Goal: Transaction & Acquisition: Obtain resource

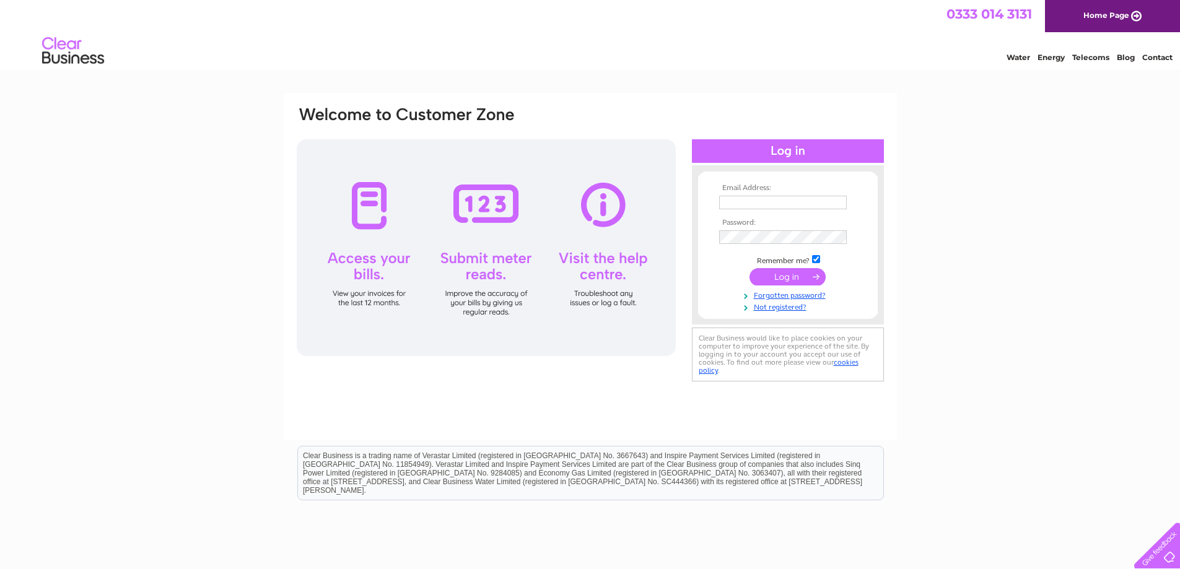
type input "[EMAIL_ADDRESS][DOMAIN_NAME]"
click at [786, 280] on input "submit" at bounding box center [787, 276] width 76 height 17
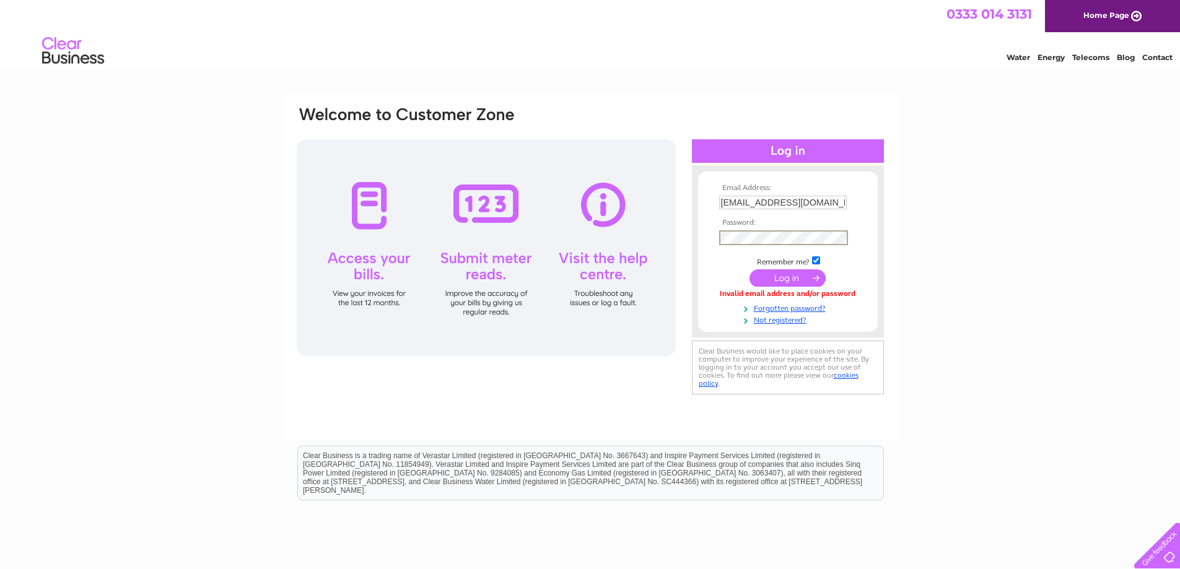
click at [789, 279] on input "submit" at bounding box center [787, 277] width 76 height 17
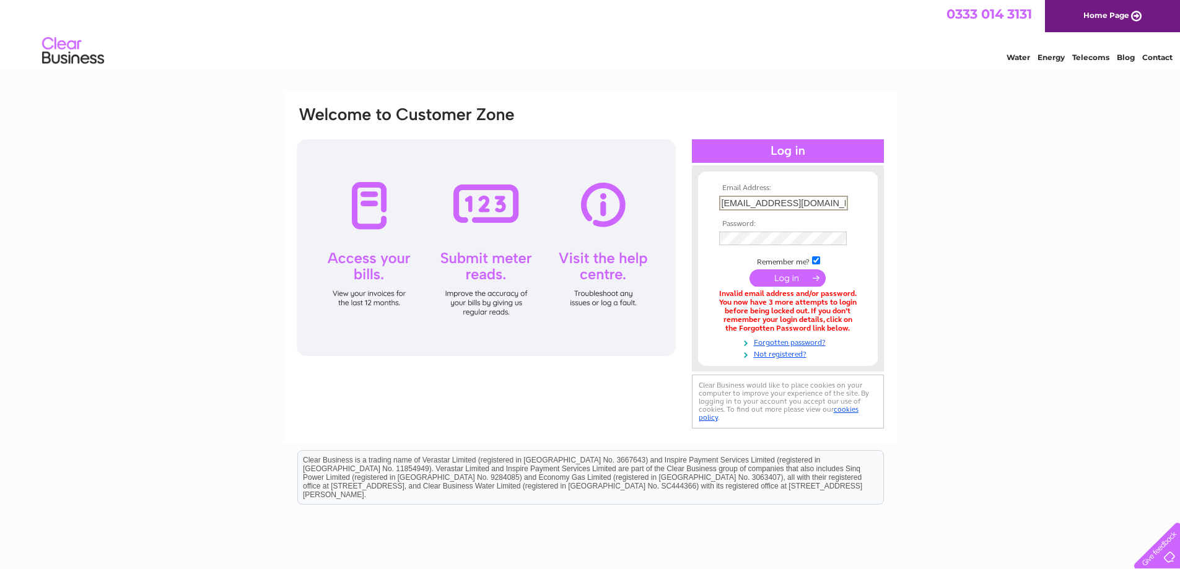
drag, startPoint x: 822, startPoint y: 202, endPoint x: 828, endPoint y: 204, distance: 6.5
click at [825, 204] on input "[EMAIL_ADDRESS][DOMAIN_NAME]" at bounding box center [783, 203] width 129 height 15
click at [926, 175] on div "Email Address: admin@picturebookfashion.com Password:" at bounding box center [590, 374] width 1180 height 563
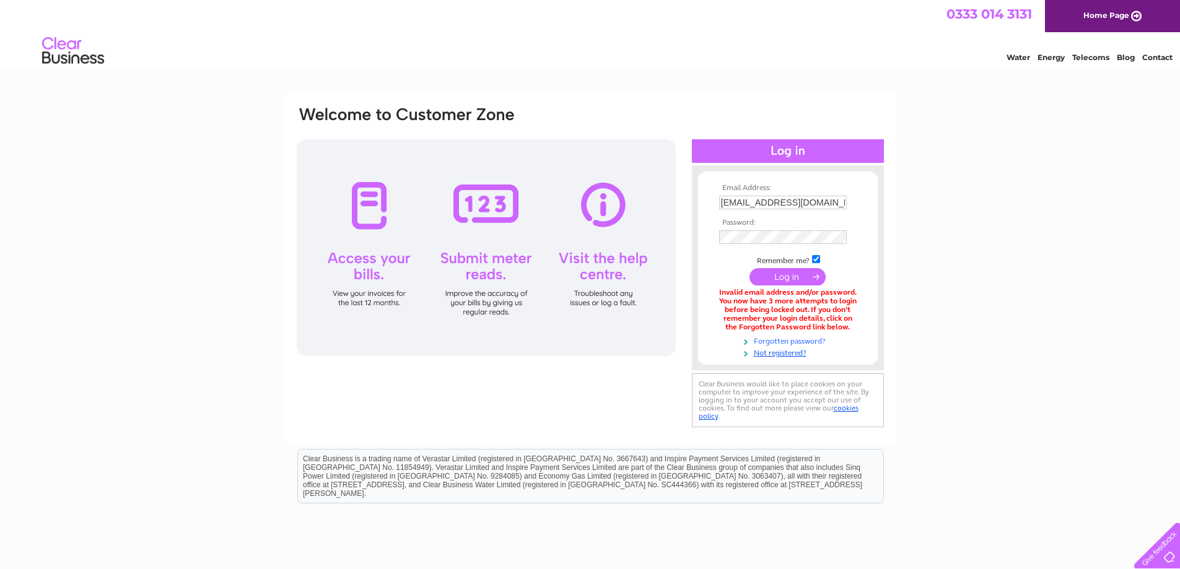
click at [798, 344] on link "Forgotten password?" at bounding box center [789, 340] width 141 height 12
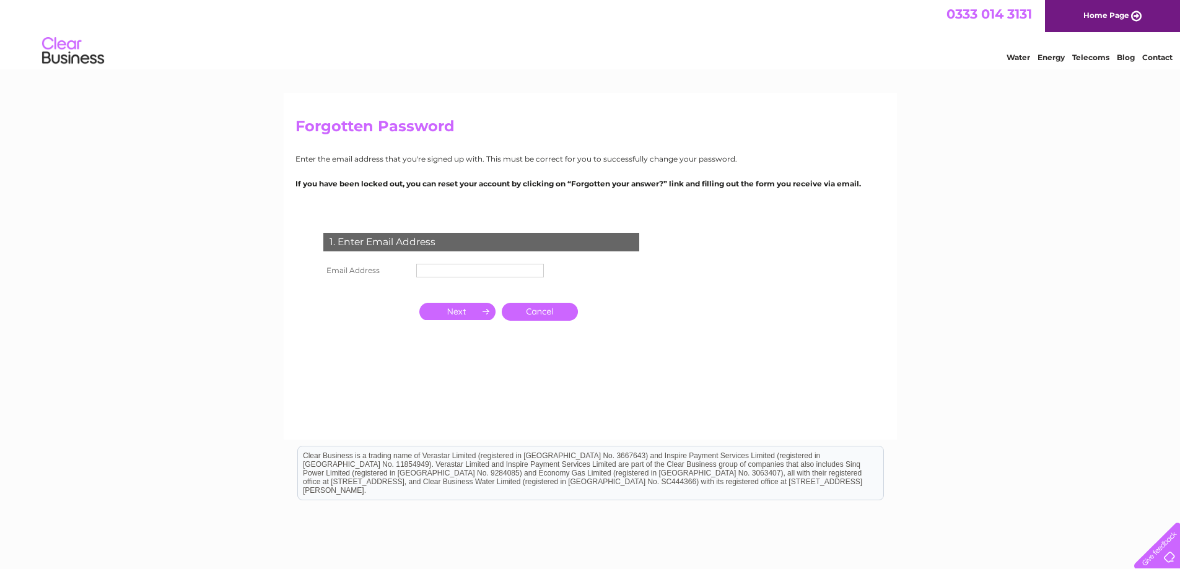
click at [445, 276] on input "text" at bounding box center [480, 271] width 128 height 14
type input "[EMAIL_ADDRESS][DOMAIN_NAME]"
click at [469, 315] on input "button" at bounding box center [457, 312] width 76 height 17
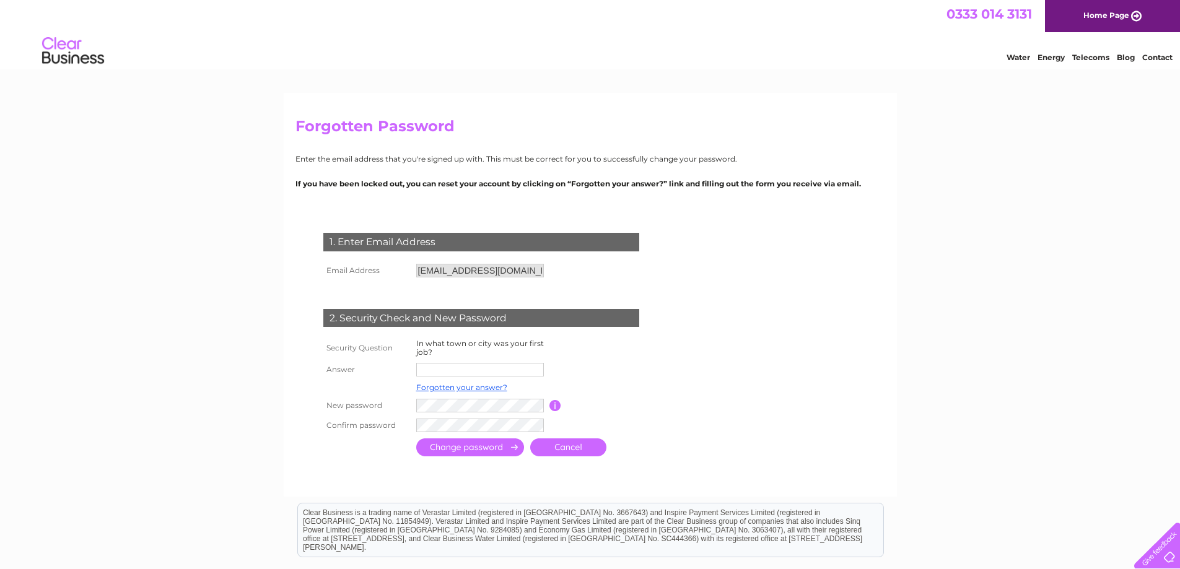
click at [451, 374] on input "text" at bounding box center [480, 370] width 128 height 14
type input "Blackwood"
click at [807, 344] on form "1. Enter Email Address Email Address admin@picturebookfashion.com Cancel Answer" at bounding box center [589, 346] width 589 height 277
click at [509, 450] on input "submit" at bounding box center [470, 447] width 108 height 18
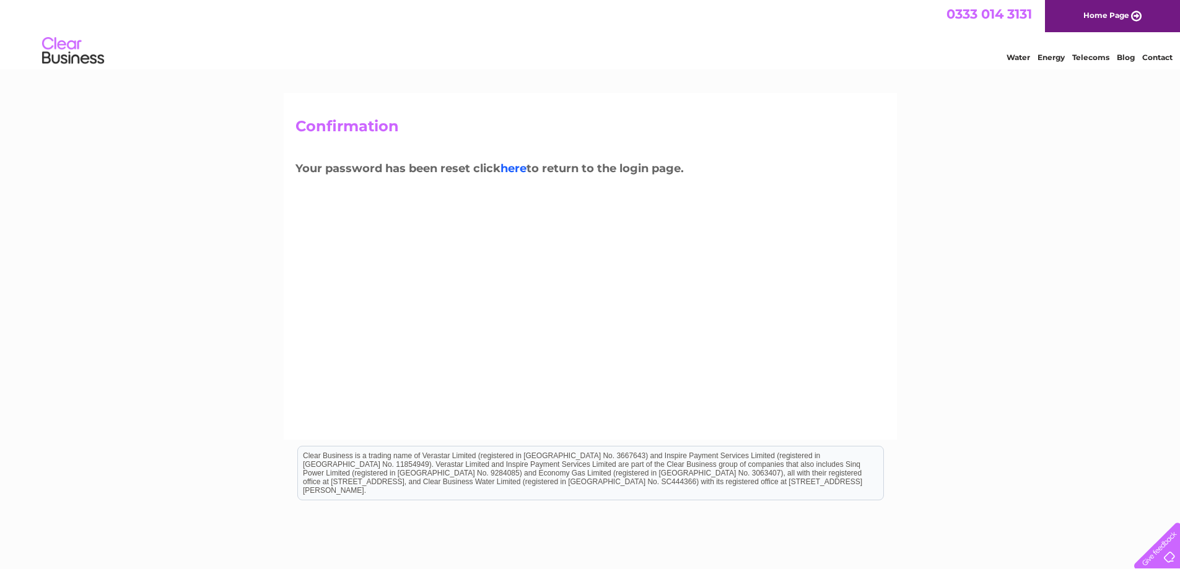
click at [509, 166] on link "here" at bounding box center [513, 169] width 26 height 14
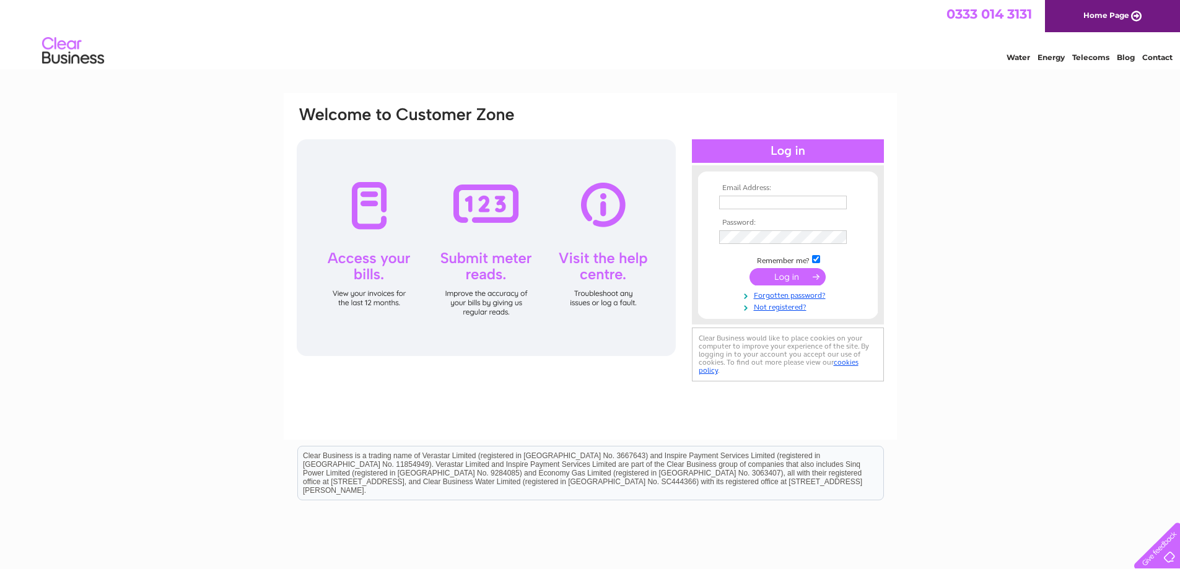
type input "admin@picturebookfashion.com"
click at [809, 277] on input "submit" at bounding box center [787, 276] width 76 height 17
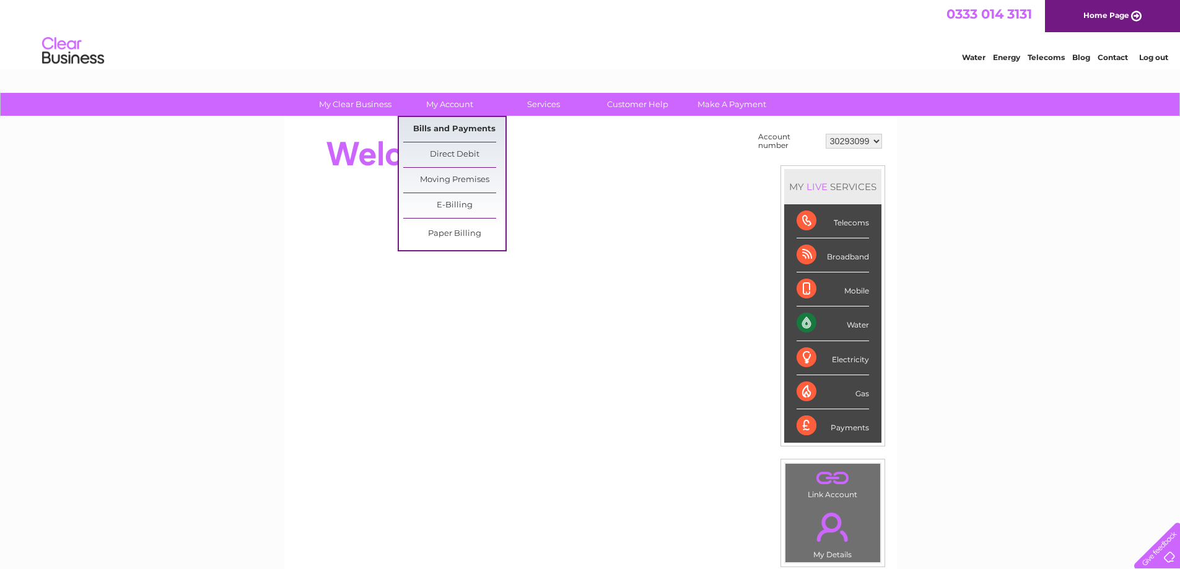
click at [448, 127] on link "Bills and Payments" at bounding box center [454, 129] width 102 height 25
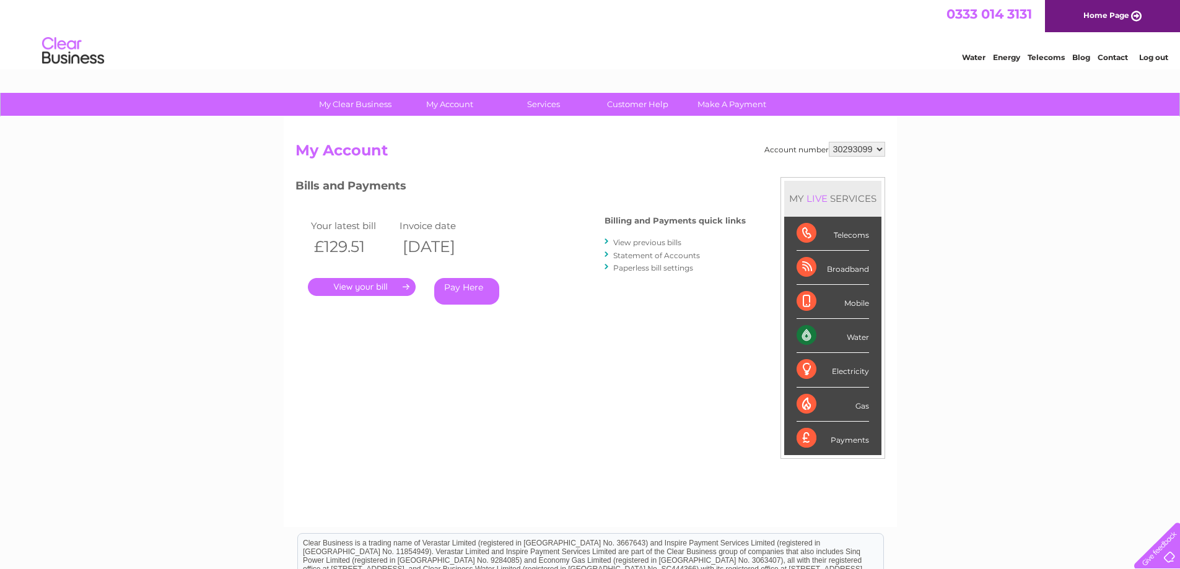
click at [372, 285] on link "." at bounding box center [362, 287] width 108 height 18
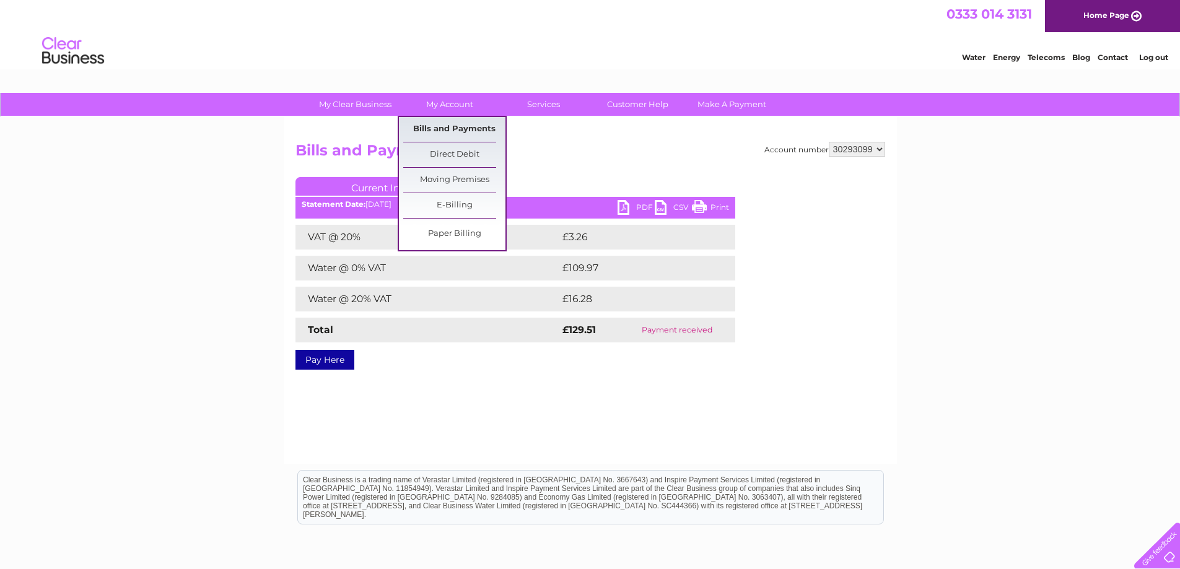
click at [441, 133] on link "Bills and Payments" at bounding box center [454, 129] width 102 height 25
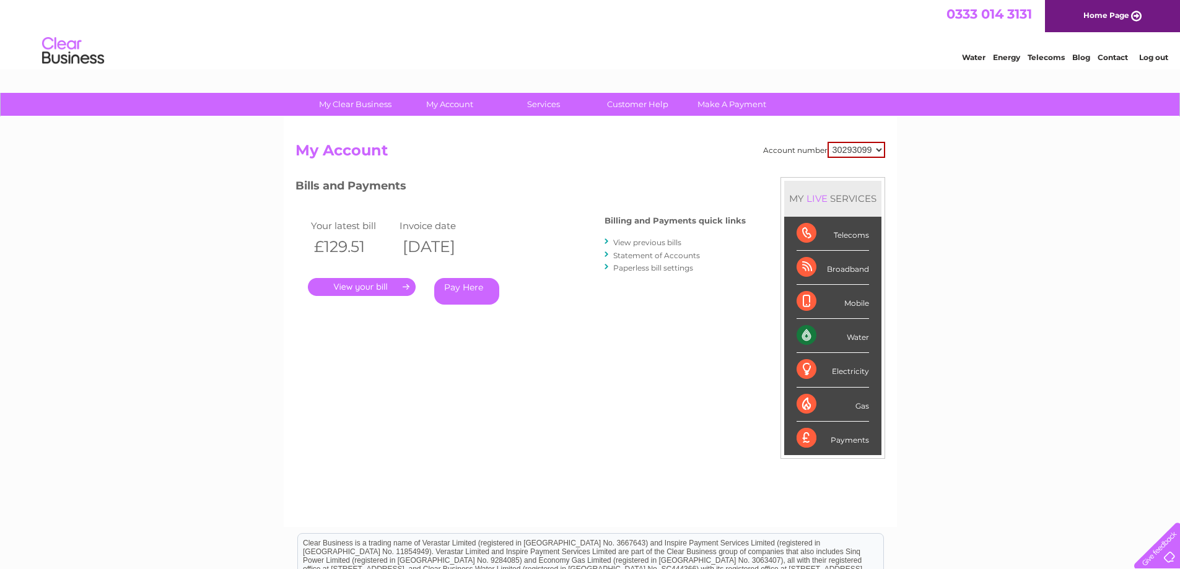
click at [676, 245] on link "View previous bills" at bounding box center [647, 242] width 68 height 9
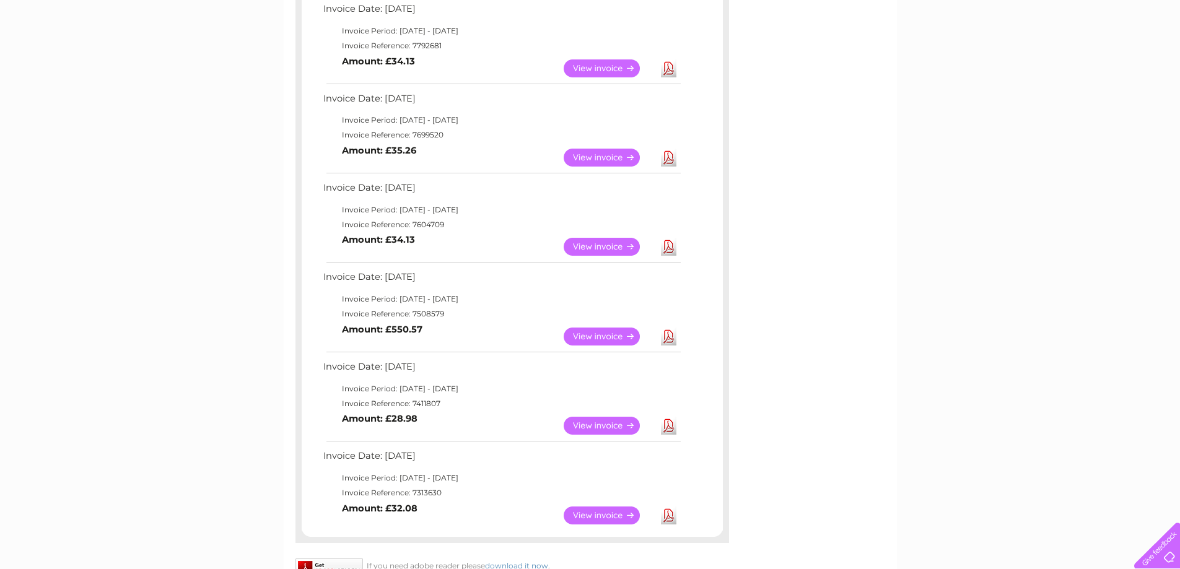
scroll to position [372, 0]
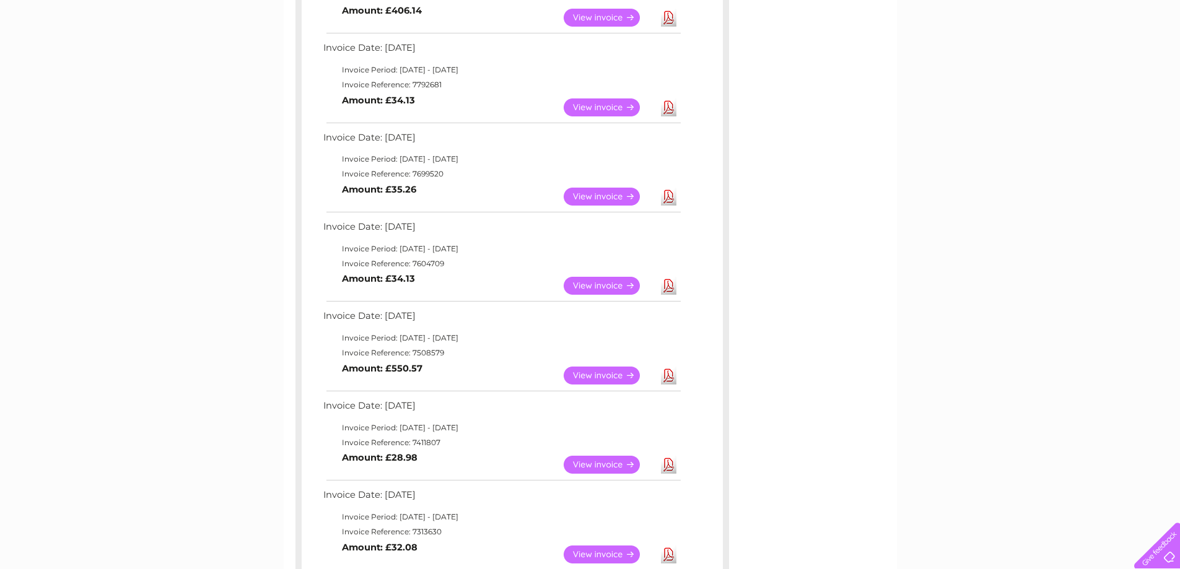
click at [673, 375] on link "Download" at bounding box center [668, 376] width 15 height 18
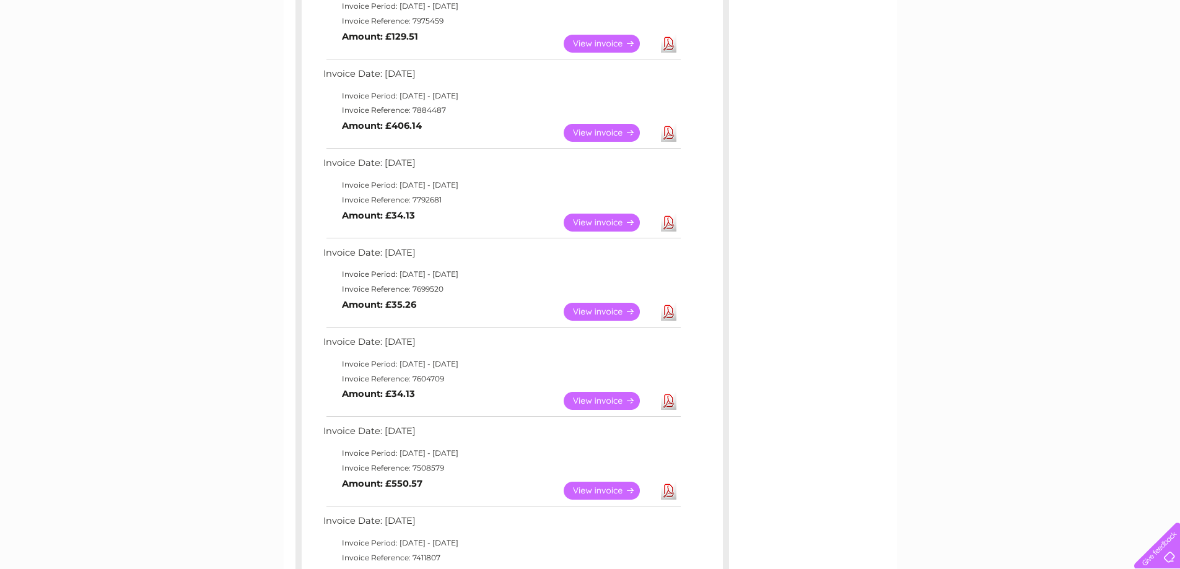
scroll to position [248, 0]
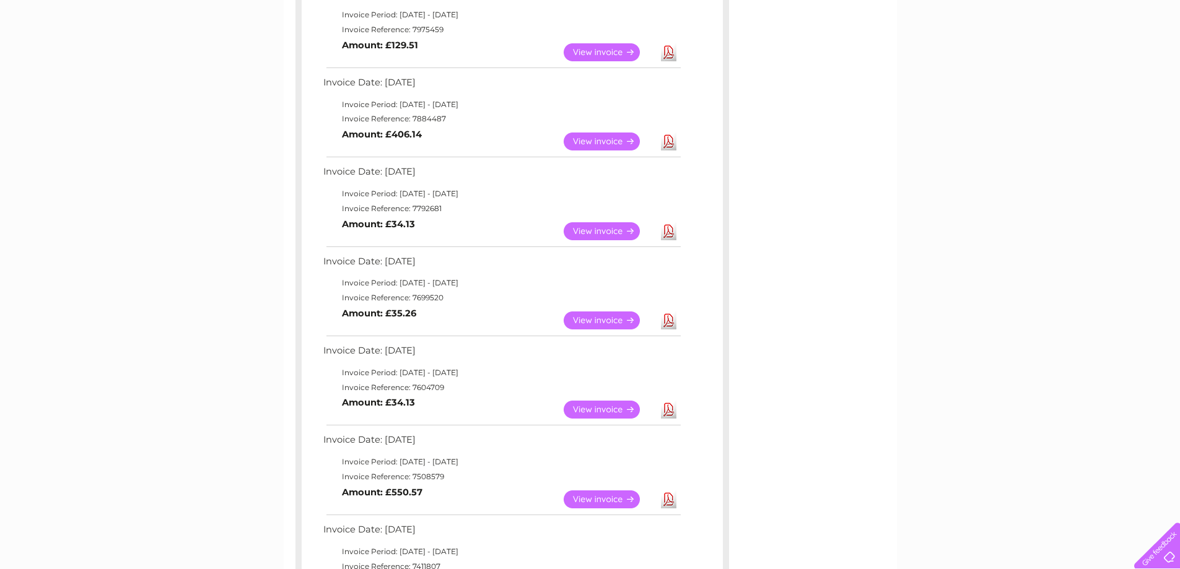
click at [667, 497] on link "Download" at bounding box center [668, 499] width 15 height 18
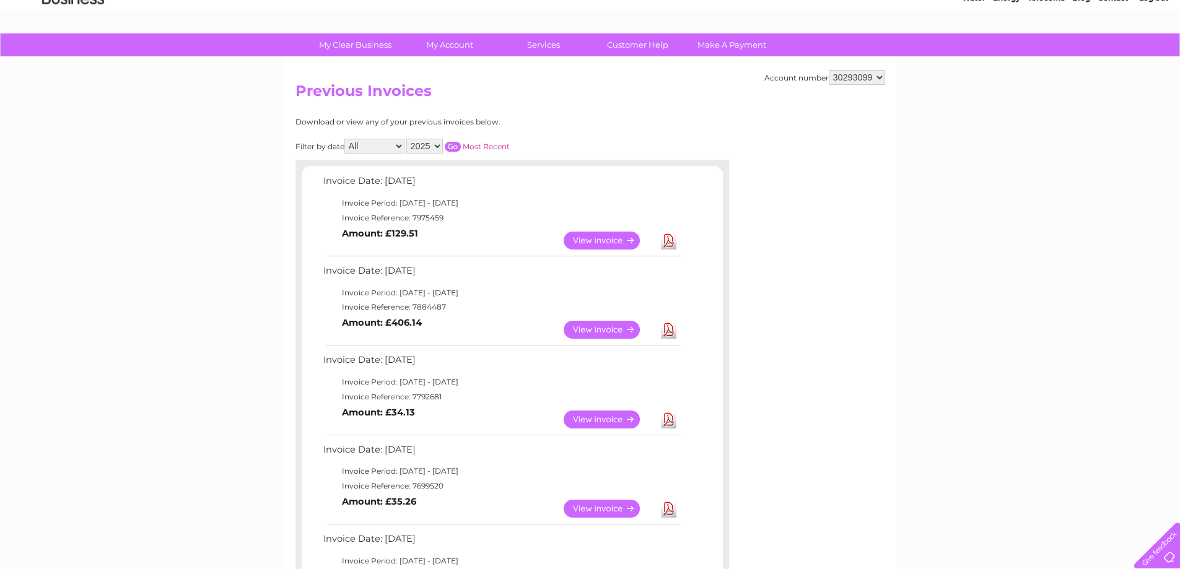
scroll to position [0, 0]
